Goal: Task Accomplishment & Management: Use online tool/utility

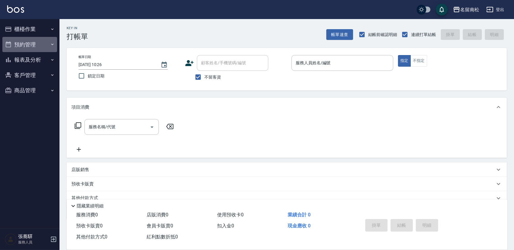
click at [35, 49] on button "預約管理" at bounding box center [29, 44] width 55 height 15
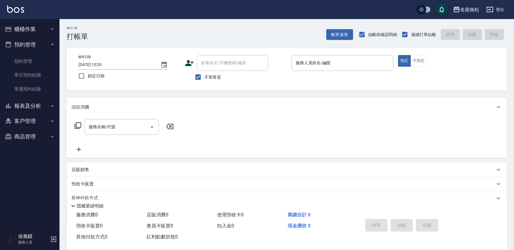
click at [39, 45] on button "預約管理" at bounding box center [29, 44] width 55 height 15
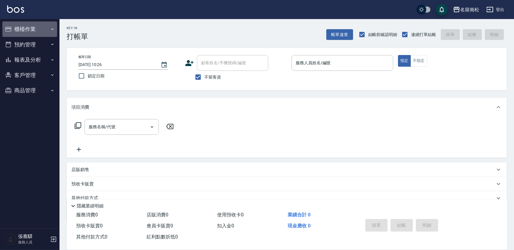
click at [40, 32] on button "櫃檯作業" at bounding box center [29, 28] width 55 height 15
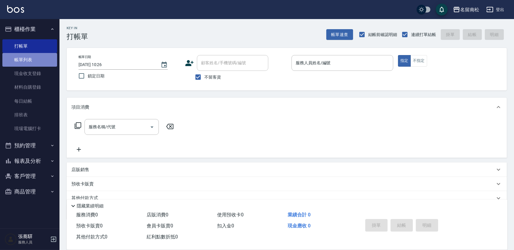
click at [46, 56] on link "帳單列表" at bounding box center [29, 60] width 55 height 14
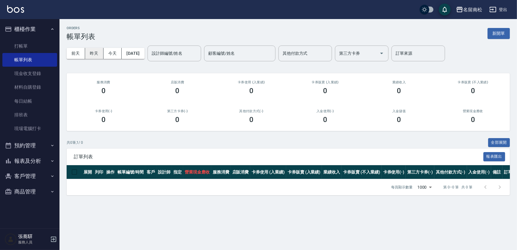
click at [97, 51] on button "昨天" at bounding box center [94, 53] width 18 height 11
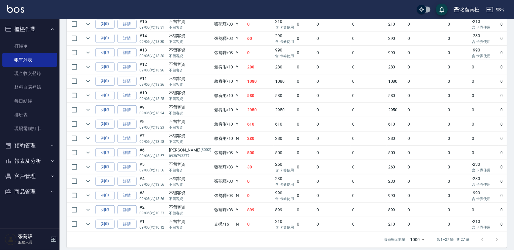
scroll to position [340, 0]
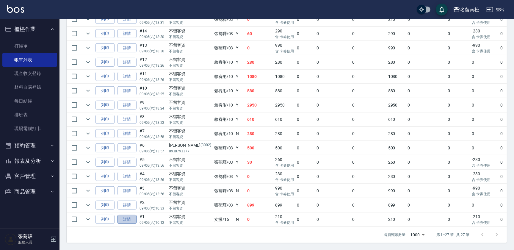
click at [121, 215] on link "詳情" at bounding box center [127, 219] width 19 height 9
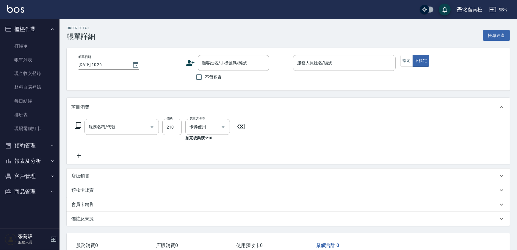
type input "[DATE] 10:12"
checkbox input "true"
type input "支援-16"
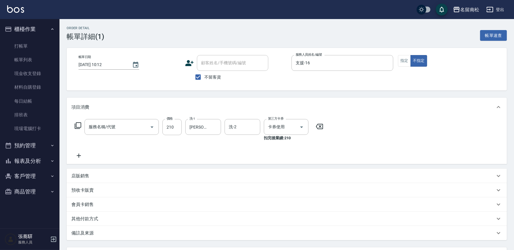
type input "洗髮卡券[210](222)"
click at [399, 62] on button "指定" at bounding box center [404, 61] width 13 height 12
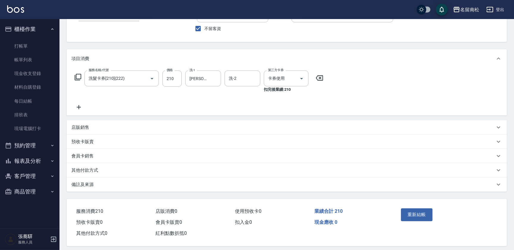
scroll to position [53, 0]
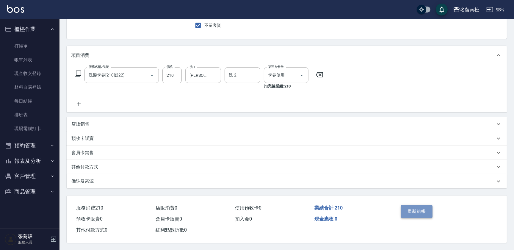
click at [416, 207] on button "重新結帳" at bounding box center [417, 211] width 32 height 12
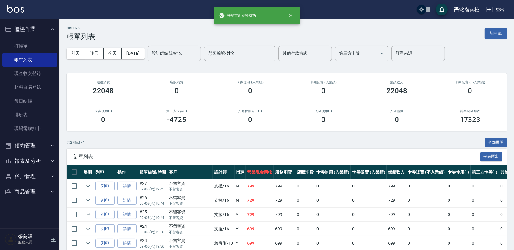
click at [39, 158] on button "報表及分析" at bounding box center [29, 160] width 55 height 15
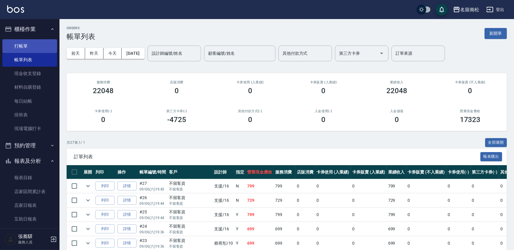
click at [15, 43] on link "打帳單" at bounding box center [29, 46] width 55 height 14
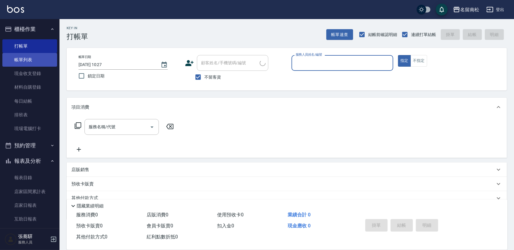
click at [25, 57] on link "帳單列表" at bounding box center [29, 60] width 55 height 14
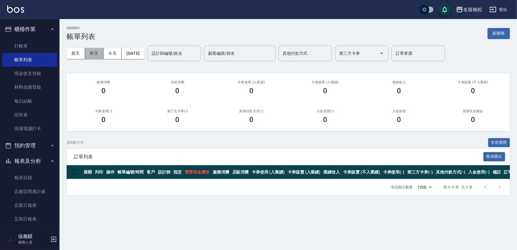
click at [92, 54] on button "昨天" at bounding box center [94, 53] width 18 height 11
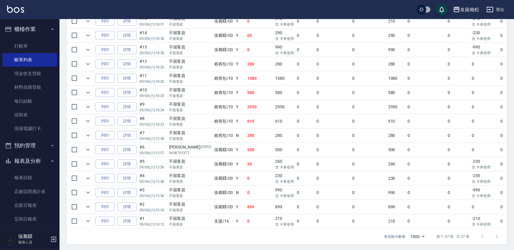
scroll to position [340, 0]
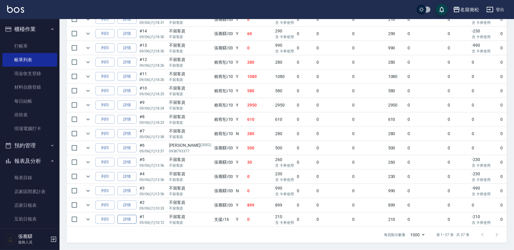
click at [121, 217] on link "詳情" at bounding box center [127, 219] width 19 height 9
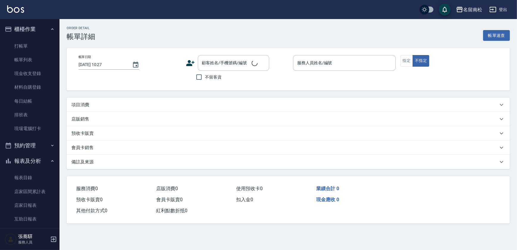
type input "[DATE] 10:12"
checkbox input "true"
type input "支援-16"
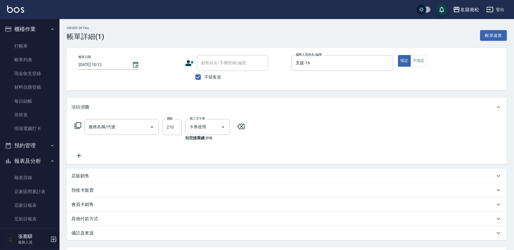
type input "洗髮卡券[210](222)"
click at [415, 57] on button "不指定" at bounding box center [419, 61] width 17 height 12
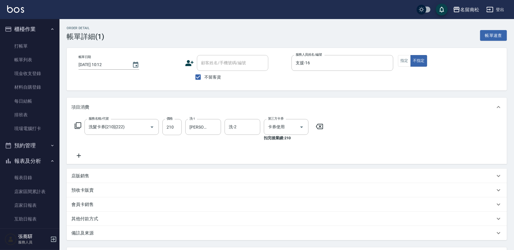
scroll to position [53, 0]
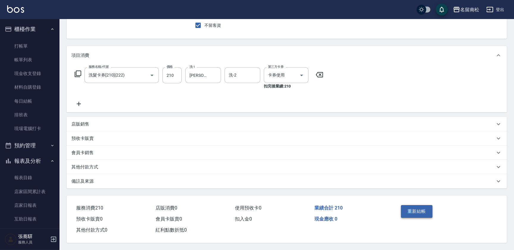
click at [419, 215] on button "重新結帳" at bounding box center [417, 211] width 32 height 12
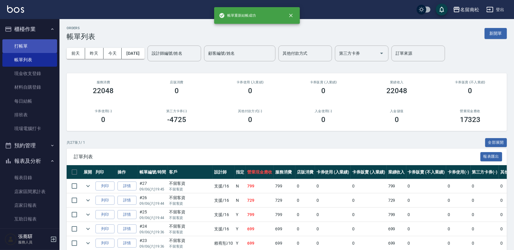
click at [44, 48] on link "打帳單" at bounding box center [29, 46] width 55 height 14
